Goal: Obtain resource: Download file/media

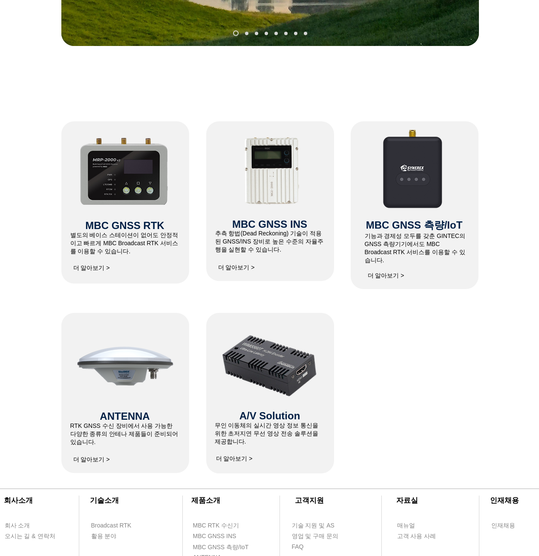
scroll to position [312, 0]
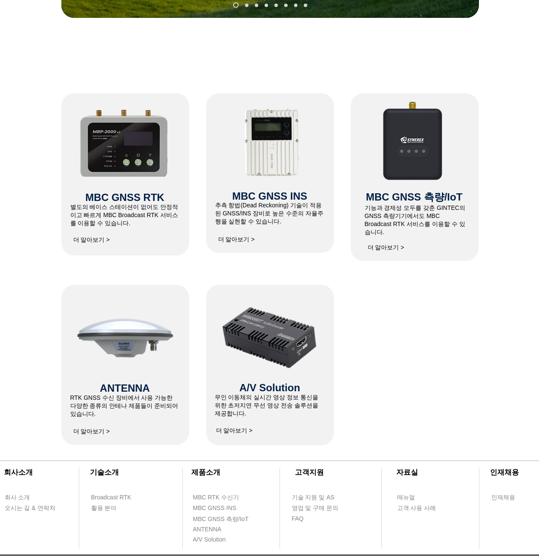
click at [133, 167] on img at bounding box center [124, 141] width 91 height 69
click at [158, 201] on span "MBC GNSS RTK" at bounding box center [124, 198] width 79 height 12
click at [107, 230] on div at bounding box center [125, 174] width 128 height 162
click at [106, 239] on span "더 알아보기 >" at bounding box center [91, 240] width 37 height 8
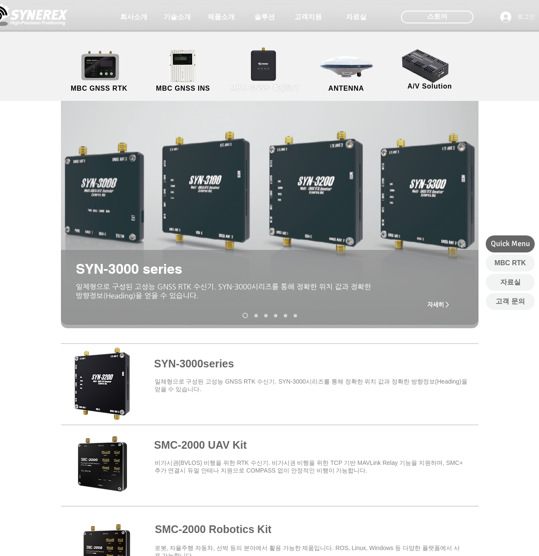
click at [278, 58] on link "MBC GNSS 측량/IoT" at bounding box center [265, 71] width 83 height 45
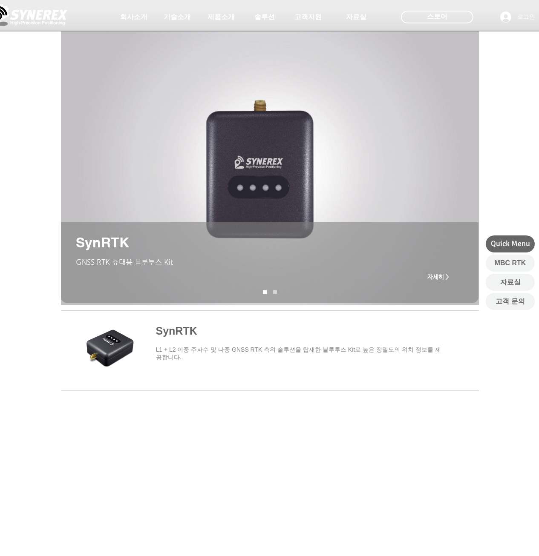
scroll to position [114, 0]
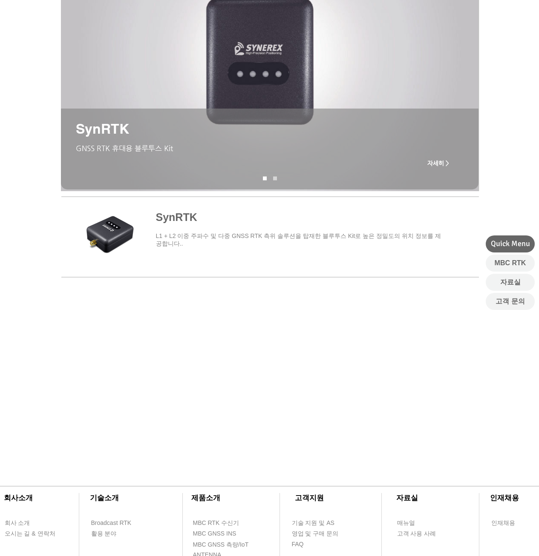
click at [187, 221] on span "main content" at bounding box center [270, 235] width 418 height 79
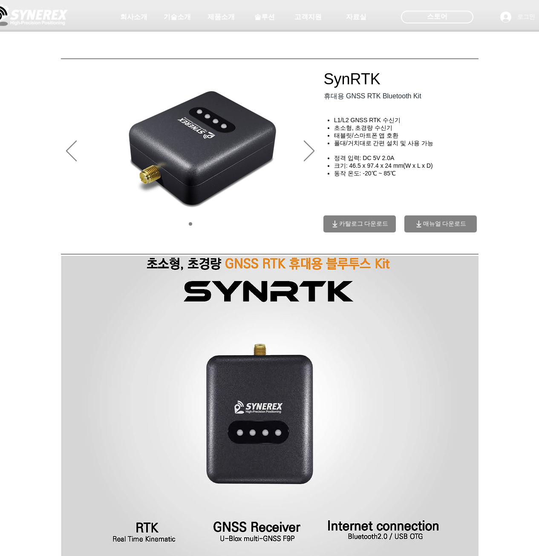
click at [481, 204] on div "main content" at bounding box center [408, 150] width 170 height 170
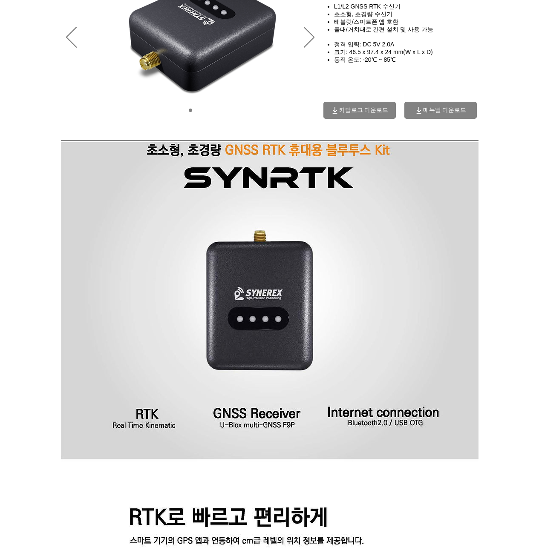
scroll to position [142, 0]
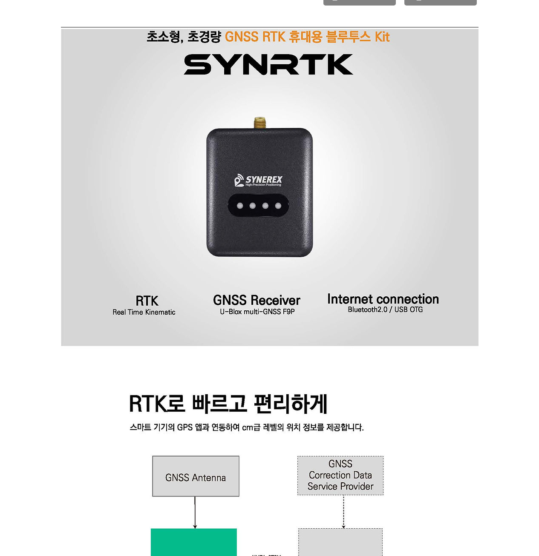
scroll to position [312, 0]
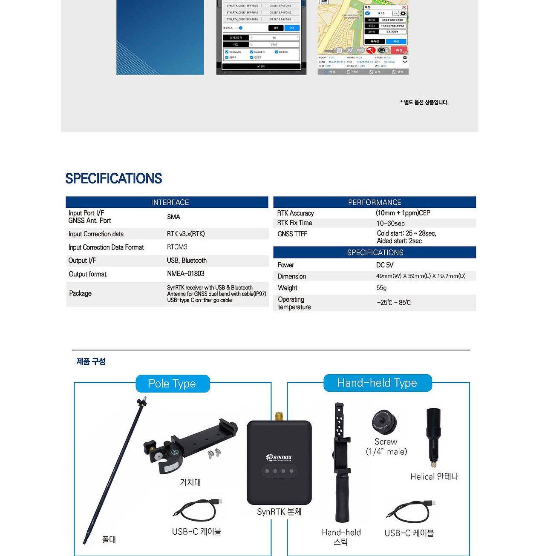
scroll to position [1960, 0]
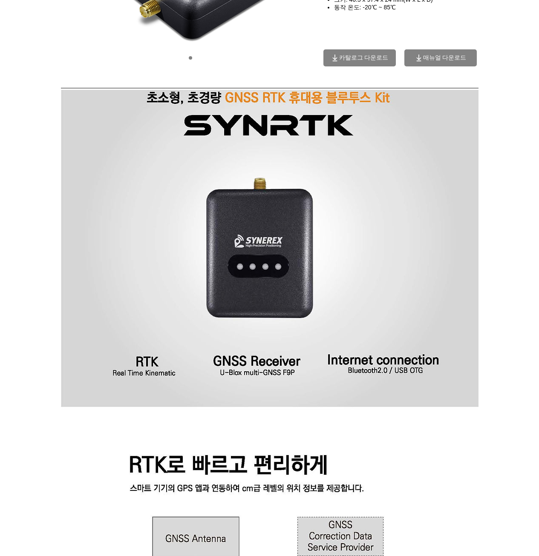
scroll to position [81, 0]
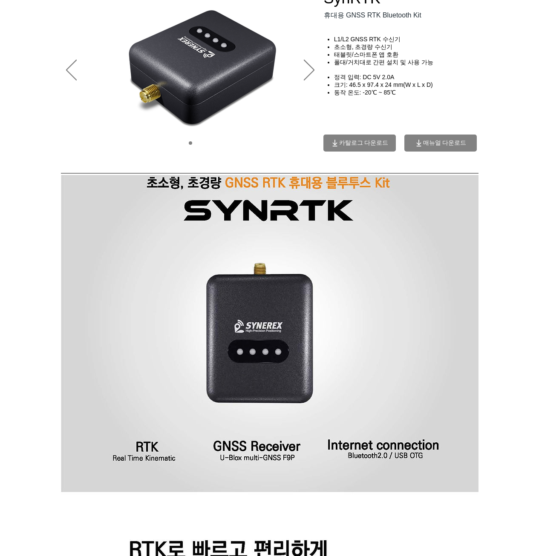
click at [380, 140] on span "카탈로그 다운로드" at bounding box center [363, 143] width 49 height 8
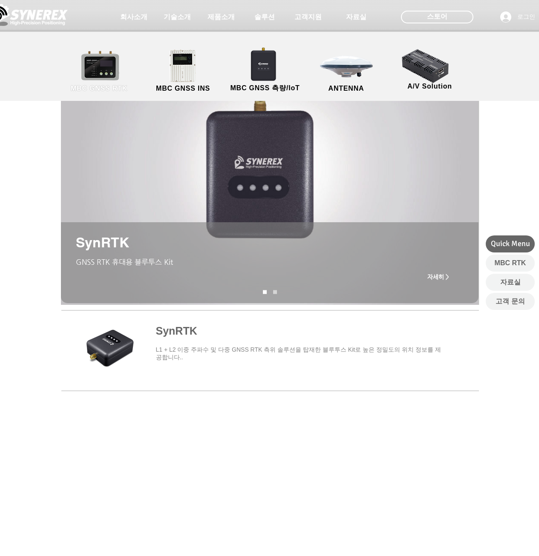
click at [118, 64] on link "MBC GNSS RTK" at bounding box center [99, 71] width 77 height 45
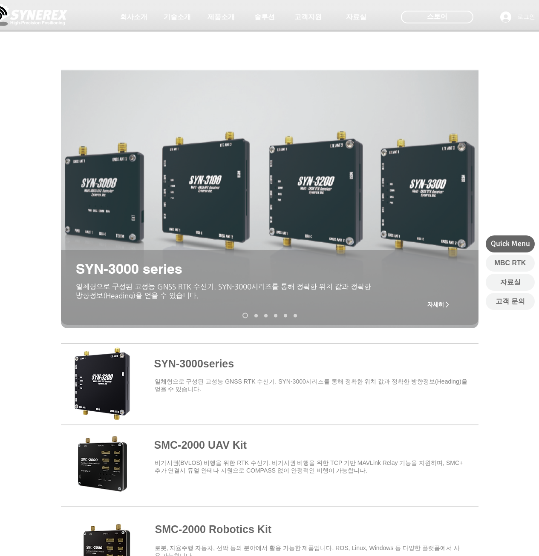
scroll to position [29, 0]
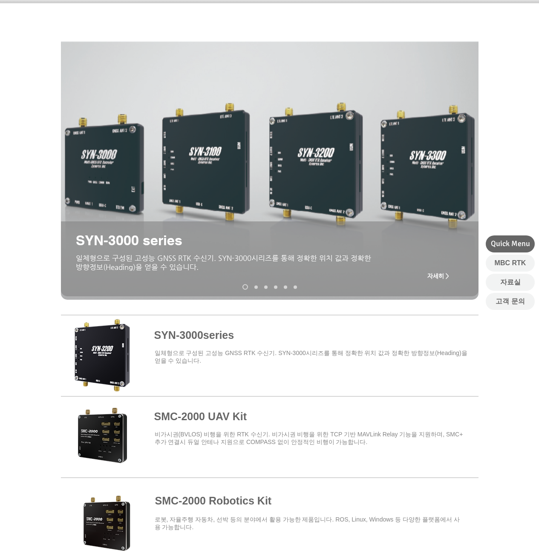
click at [221, 335] on span at bounding box center [270, 354] width 418 height 75
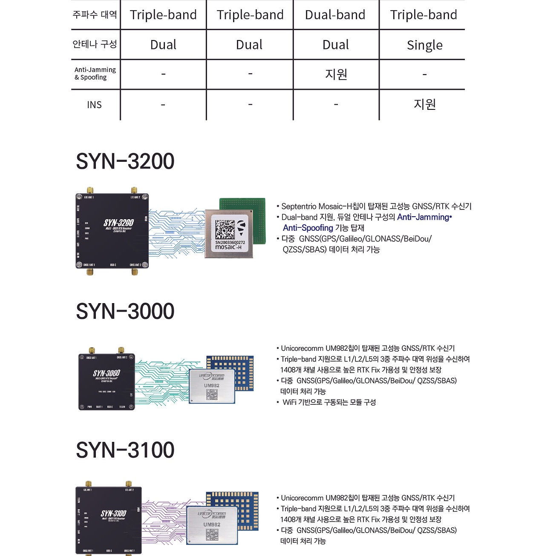
scroll to position [1761, 0]
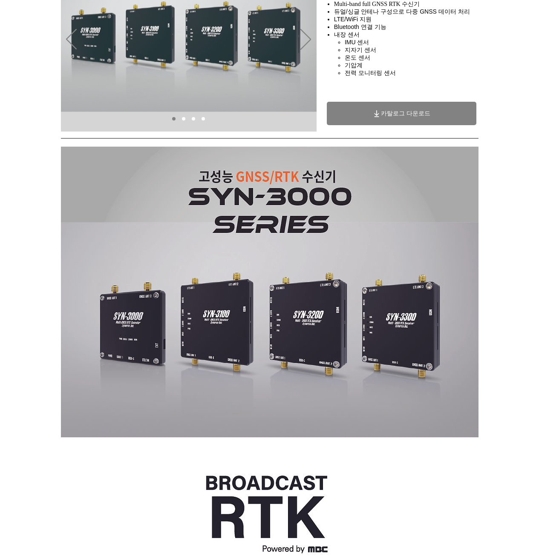
scroll to position [0, 0]
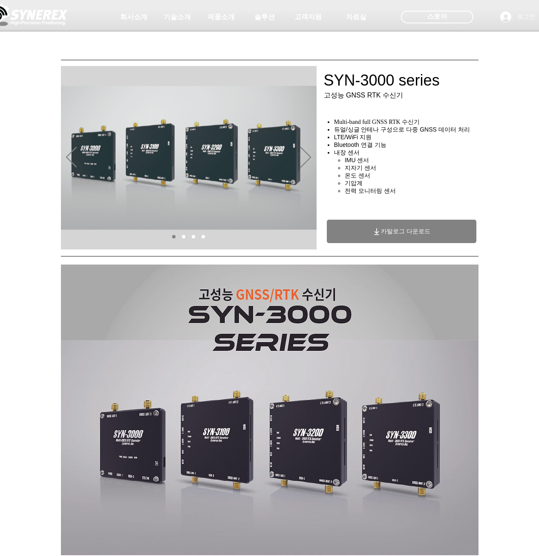
click at [440, 234] on span "카탈로그 다운로드" at bounding box center [402, 231] width 150 height 23
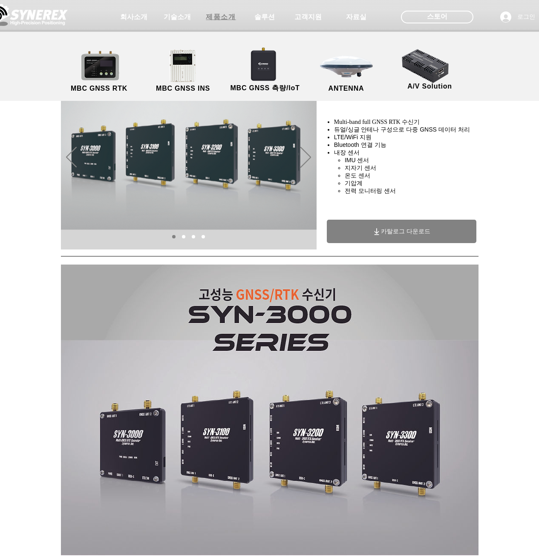
click at [219, 25] on span "제품소개" at bounding box center [221, 17] width 43 height 17
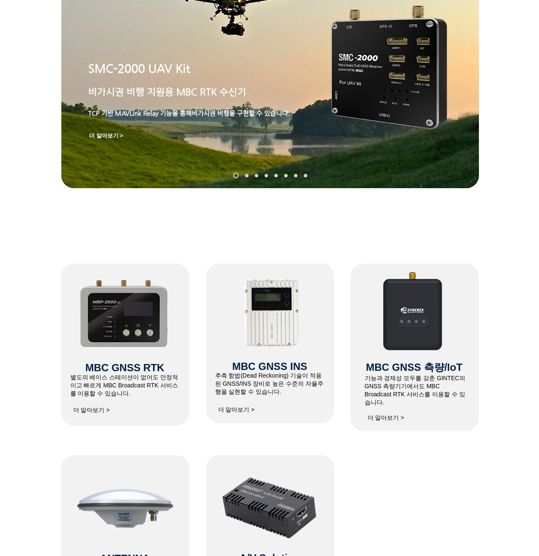
scroll to position [227, 0]
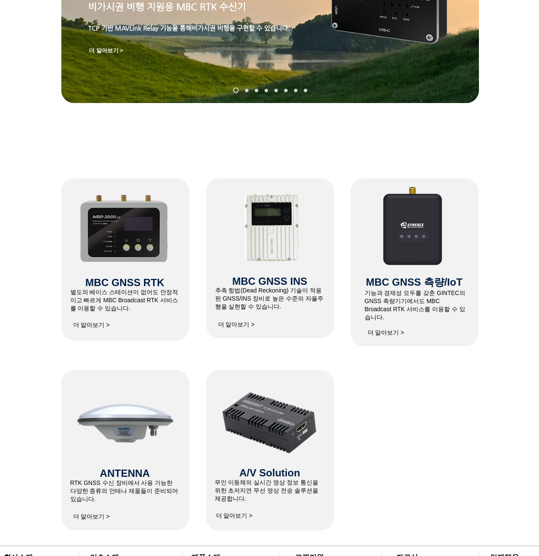
click at [423, 254] on img at bounding box center [414, 225] width 118 height 102
click at [385, 329] on span "더 알아보기 >" at bounding box center [386, 333] width 37 height 8
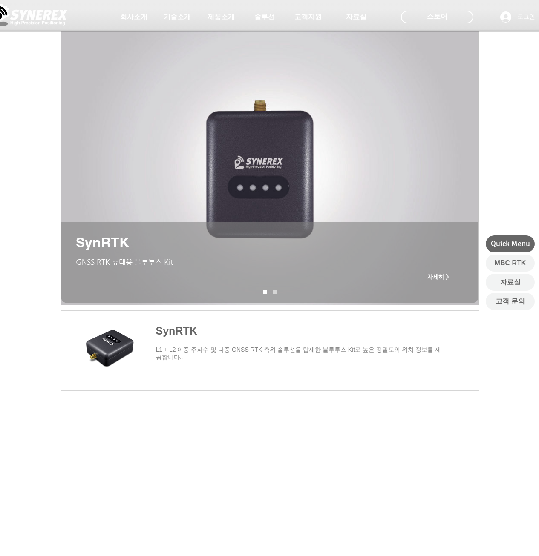
click at [209, 347] on span "main content" at bounding box center [270, 349] width 418 height 79
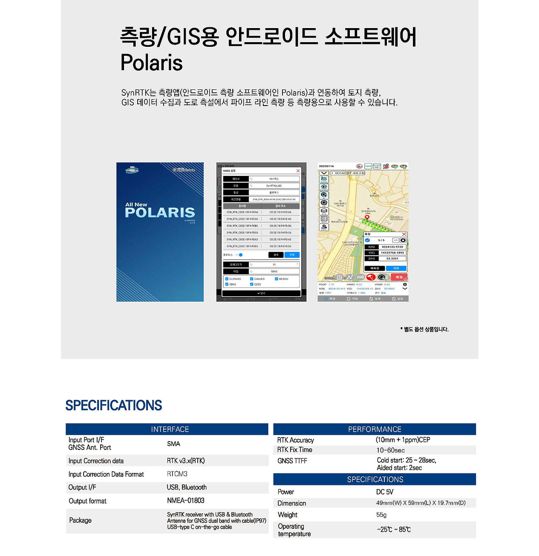
scroll to position [1875, 0]
